Goal: Task Accomplishment & Management: Manage account settings

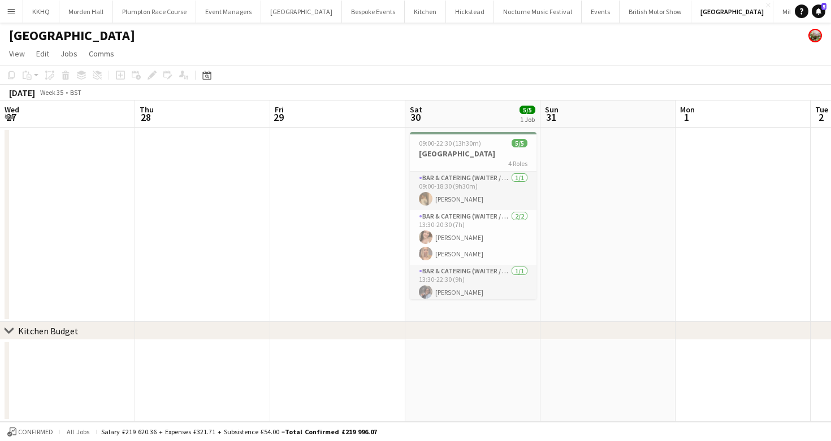
scroll to position [0, 335]
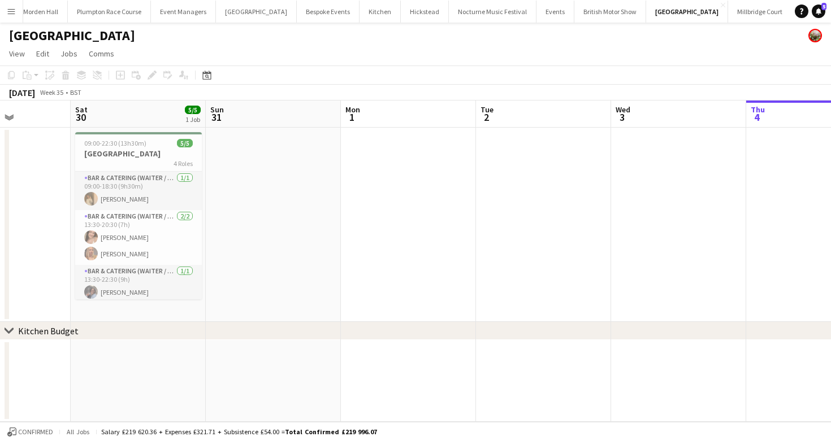
click at [792, 16] on button "LIMEKILN Close" at bounding box center [815, 12] width 46 height 22
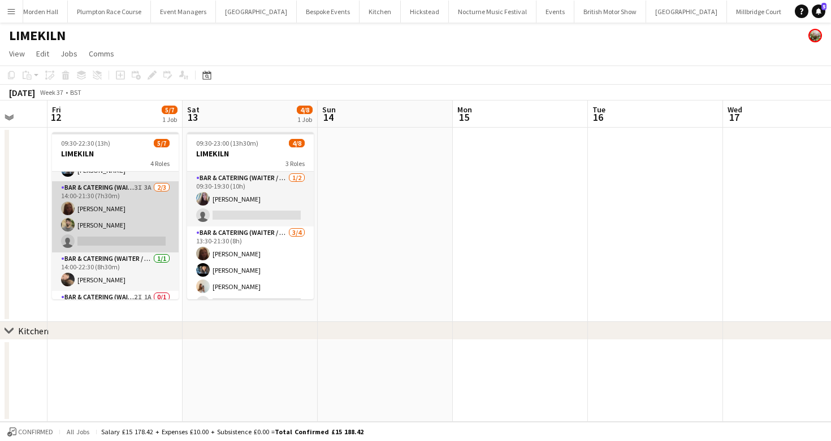
scroll to position [75, 0]
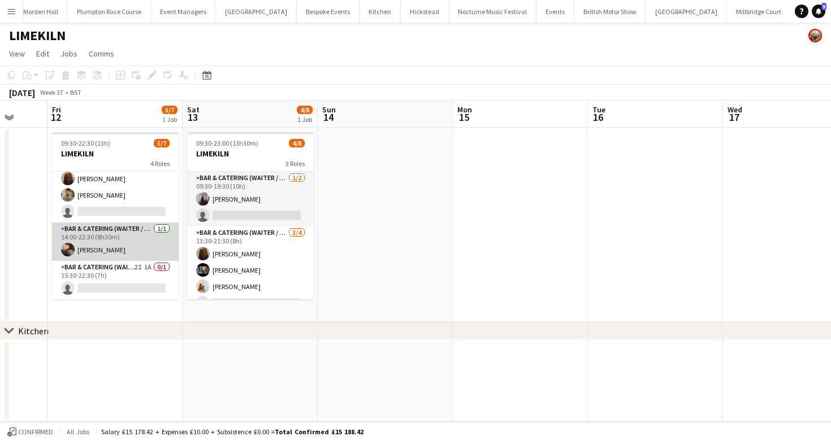
click at [107, 260] on app-card-role "Bar & Catering (Waiter / waitress) [DATE] 14:00-22:30 (8h30m) [PERSON_NAME]" at bounding box center [115, 242] width 127 height 38
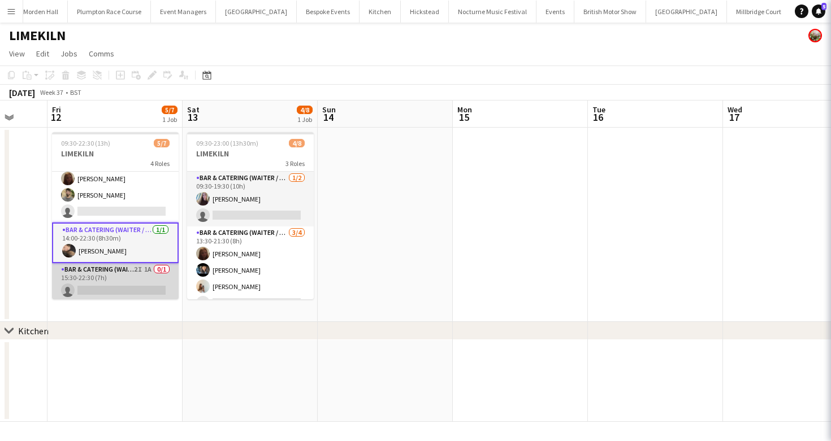
click at [135, 280] on app-card-role "Bar & Catering (Waiter / waitress) 2I 1A 0/1 15:30-22:30 (7h) single-neutral-ac…" at bounding box center [115, 282] width 127 height 38
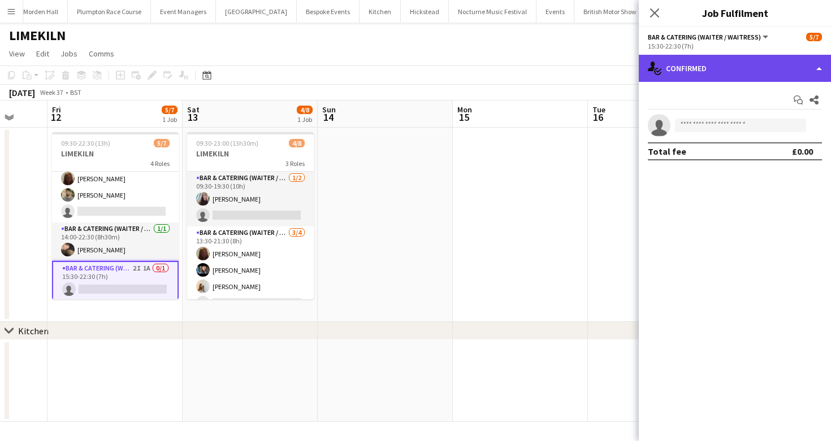
click at [731, 63] on div "single-neutral-actions-check-2 Confirmed" at bounding box center [735, 68] width 192 height 27
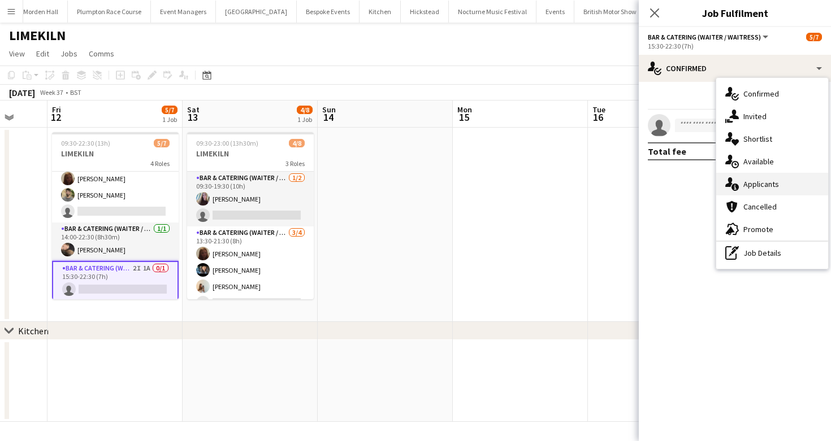
click at [786, 181] on div "single-neutral-actions-information Applicants" at bounding box center [772, 184] width 112 height 23
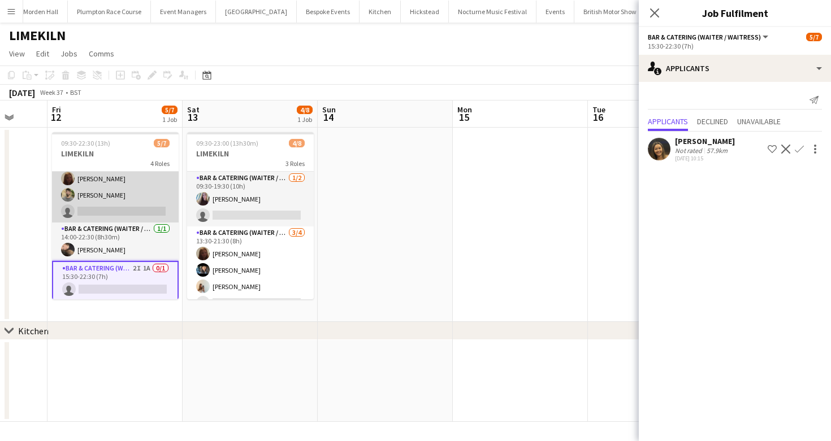
click at [125, 197] on app-card-role "Bar & Catering (Waiter / waitress) 3I 3A [DATE] 14:00-21:30 (7h30m) Maddie Lead…" at bounding box center [115, 186] width 127 height 71
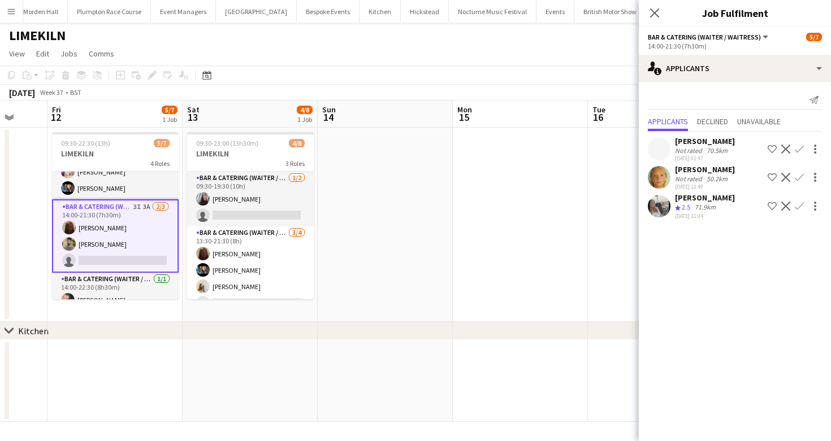
scroll to position [0, 0]
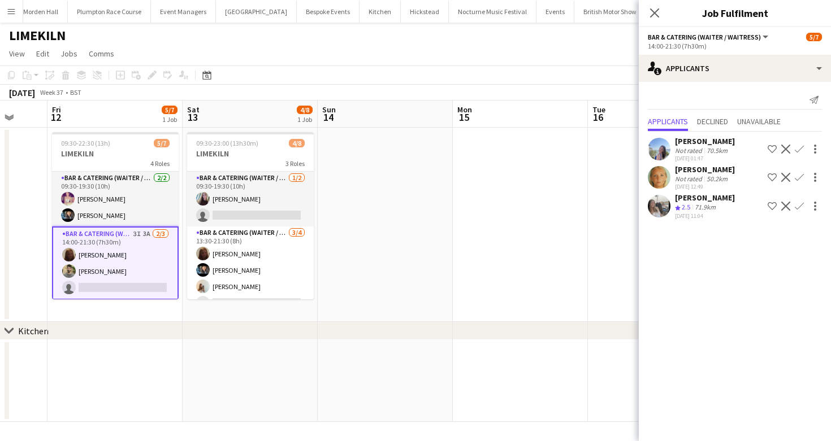
click at [254, 77] on app-toolbar "Copy Paste Paste Command V Paste with crew Command Shift V Paste linked Job [GE…" at bounding box center [415, 75] width 831 height 19
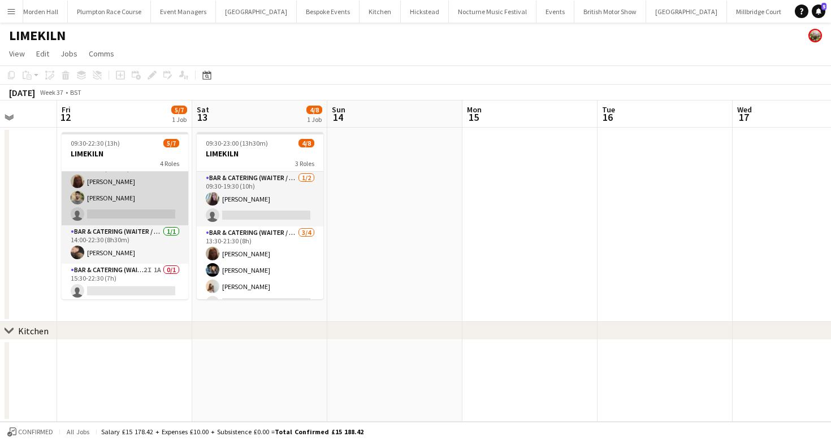
scroll to position [75, 0]
click at [125, 196] on app-card-role "Bar & Catering (Waiter / waitress) 3I 3A [DATE] 14:00-21:30 (7h30m) Maddie Lead…" at bounding box center [125, 186] width 127 height 71
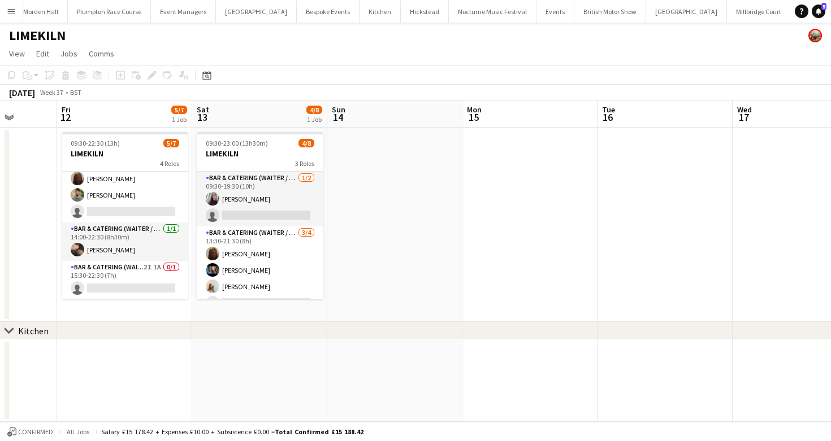
scroll to position [76, 0]
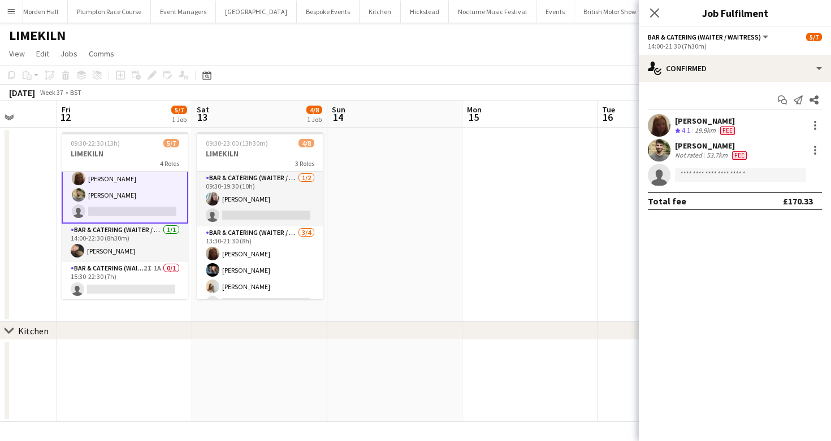
click at [387, 72] on app-toolbar "Copy Paste Paste Command V Paste with crew Command Shift V Paste linked Job [GE…" at bounding box center [415, 75] width 831 height 19
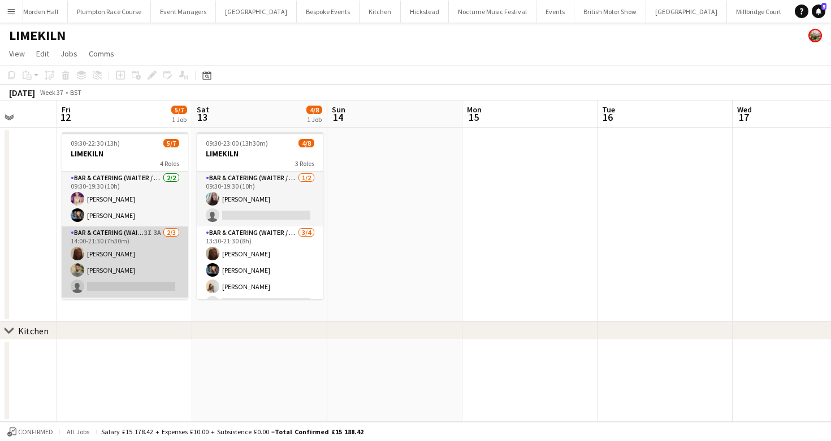
scroll to position [1, 0]
click at [105, 248] on app-card-role "Bar & Catering (Waiter / waitress) 3I 3A [DATE] 14:00-21:30 (7h30m) Maddie Lead…" at bounding box center [125, 261] width 127 height 71
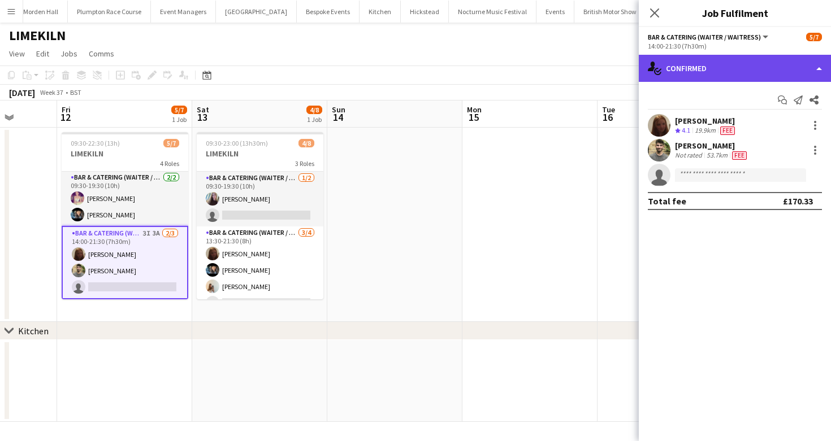
click at [691, 72] on div "single-neutral-actions-check-2 Confirmed" at bounding box center [735, 68] width 192 height 27
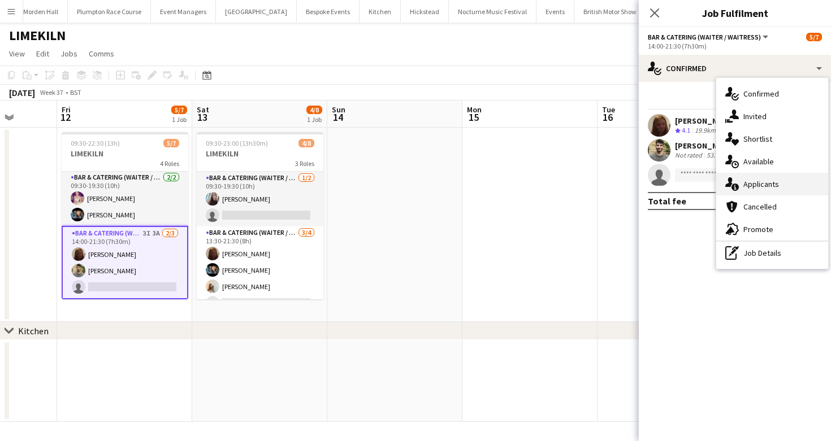
click at [757, 180] on span "Applicants" at bounding box center [761, 184] width 36 height 10
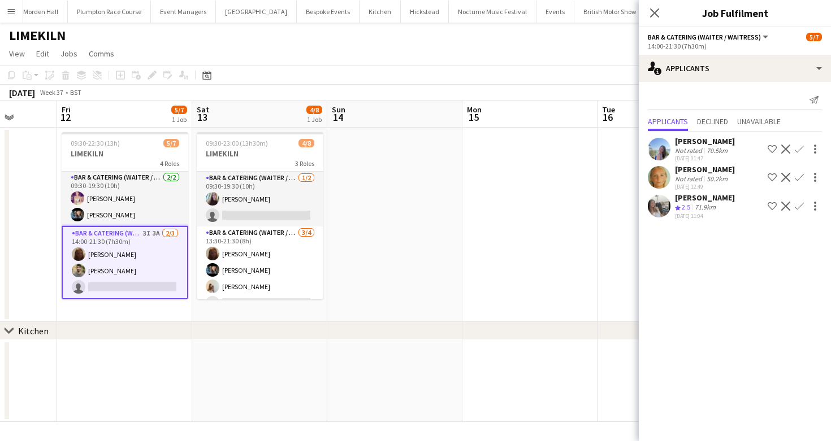
click at [494, 86] on div "[DATE] Week 37 • BST" at bounding box center [415, 93] width 831 height 16
